Goal: Task Accomplishment & Management: Manage account settings

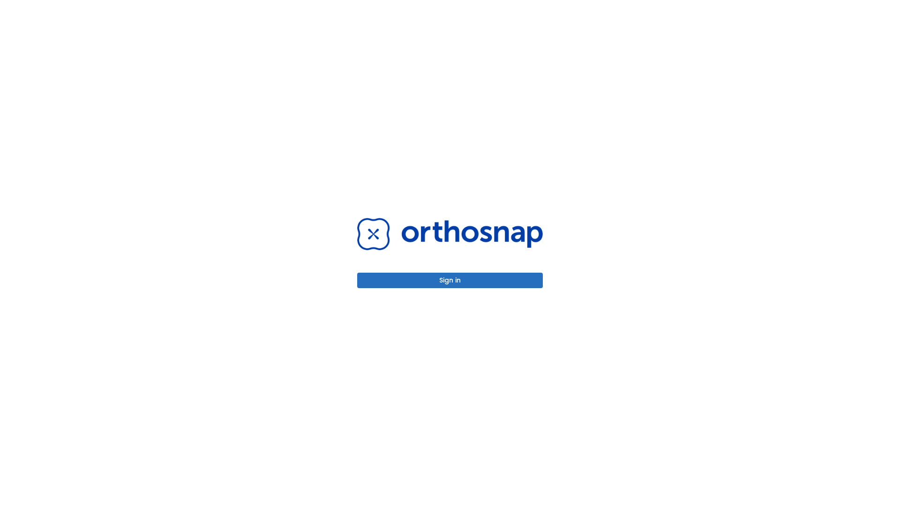
click at [450, 280] on button "Sign in" at bounding box center [450, 280] width 186 height 15
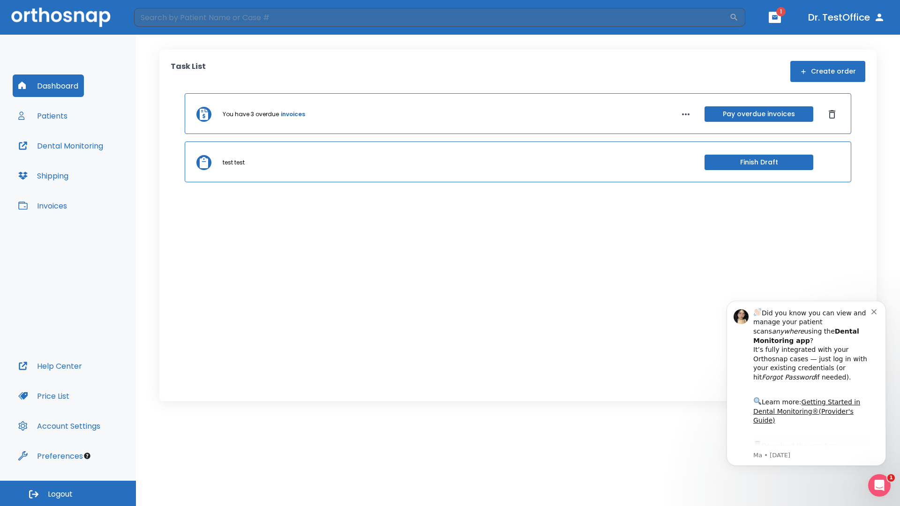
click at [68, 494] on span "Logout" at bounding box center [60, 494] width 25 height 10
